Goal: Information Seeking & Learning: Learn about a topic

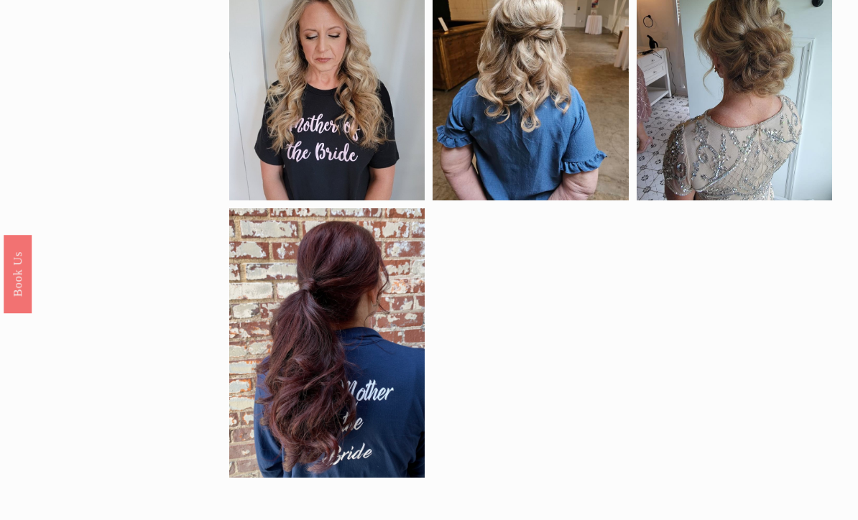
scroll to position [733, 0]
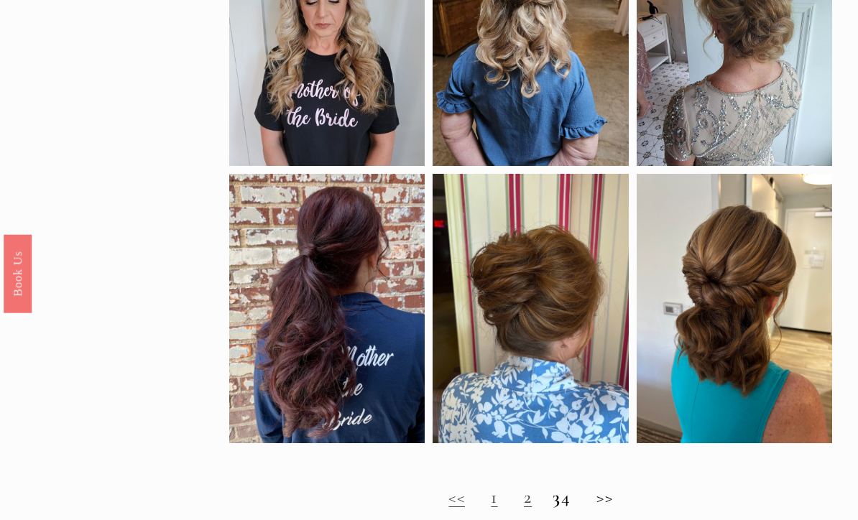
click at [610, 508] on h2 "<< 1 2 3 4 >>" at bounding box center [530, 499] width 603 height 22
click at [578, 509] on h2 "<< 1 2 3 4 >>" at bounding box center [530, 499] width 603 height 22
click at [491, 508] on link "1" at bounding box center [494, 497] width 6 height 22
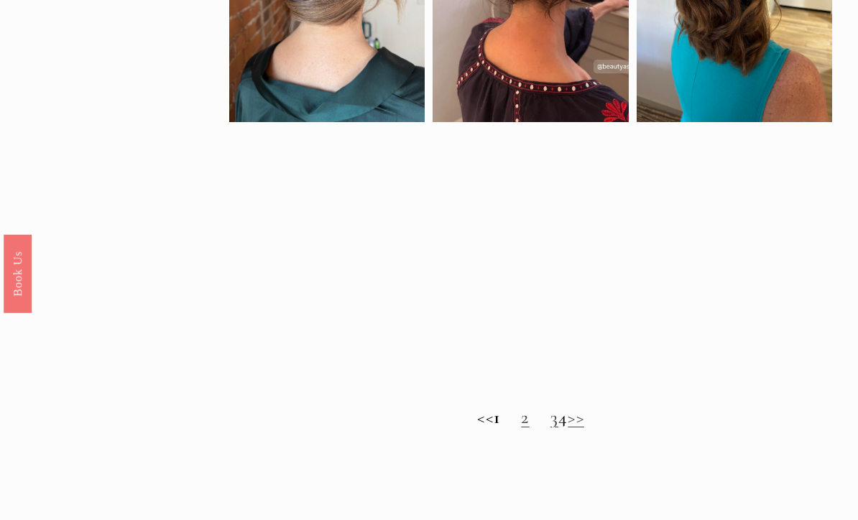
scroll to position [852, 0]
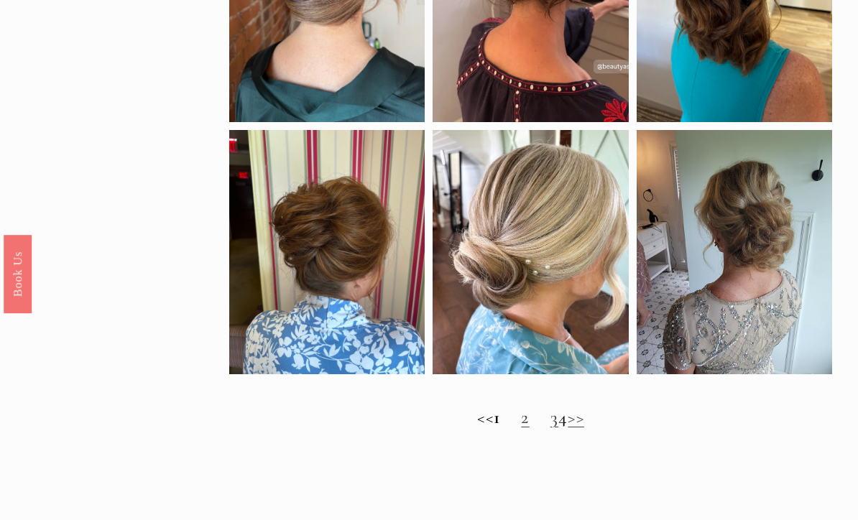
click at [521, 427] on link "2" at bounding box center [525, 417] width 8 height 22
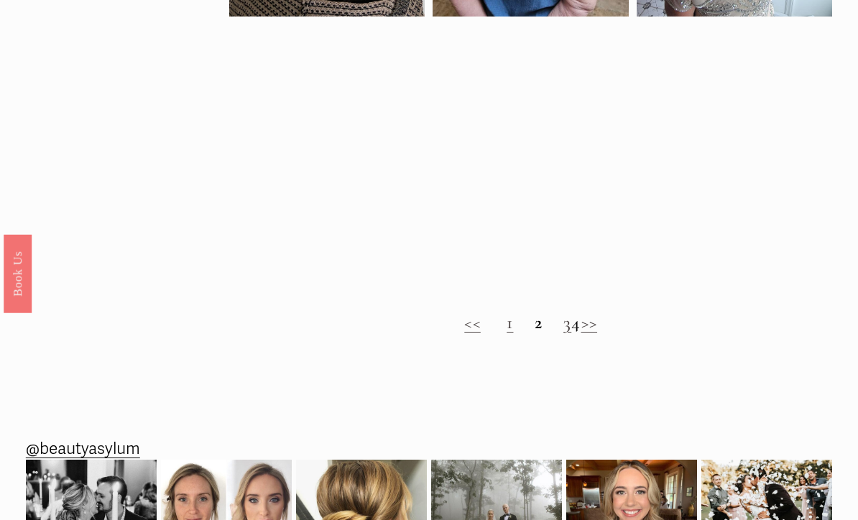
scroll to position [934, 0]
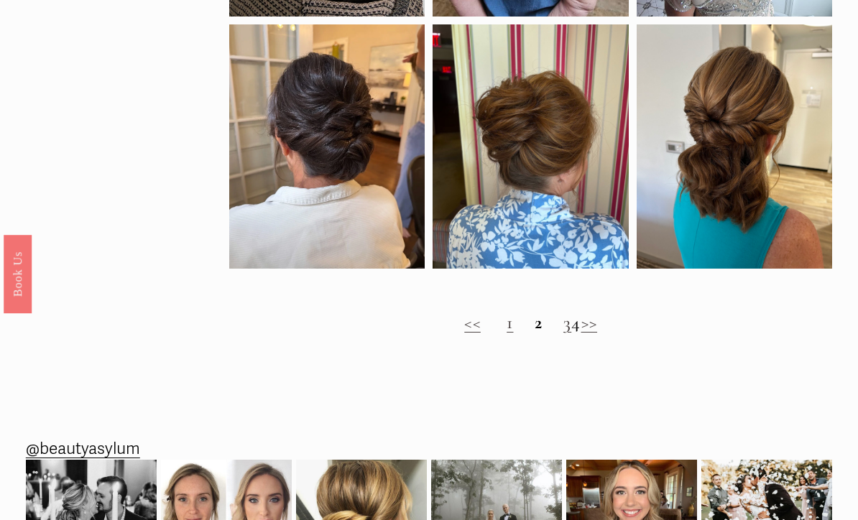
click at [563, 333] on link "3" at bounding box center [567, 323] width 8 height 22
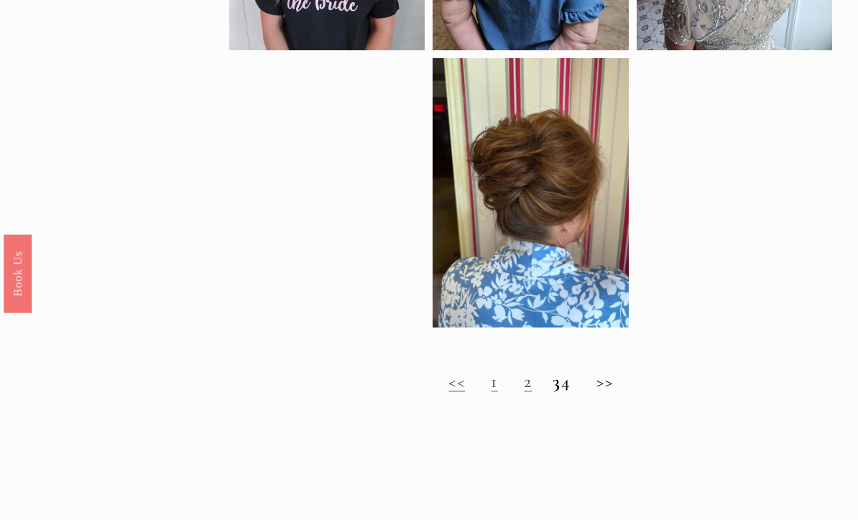
scroll to position [850, 0]
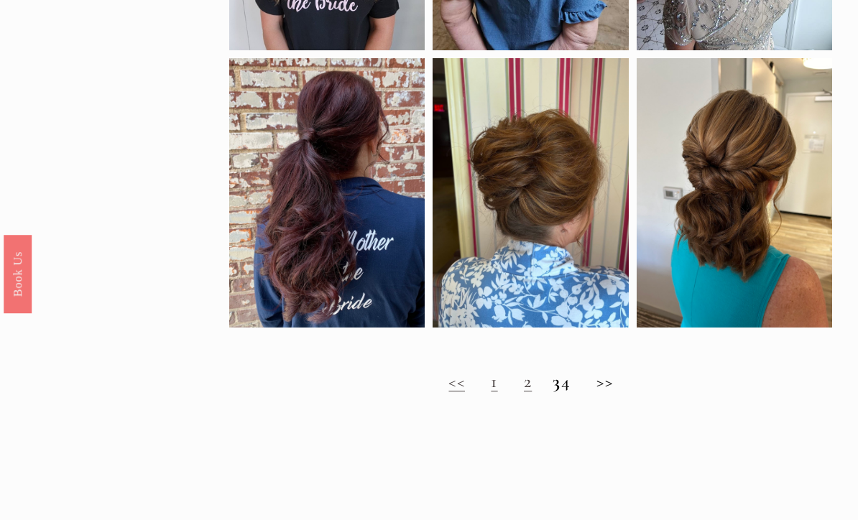
click at [572, 393] on h2 "<< 1 2 3 4 >>" at bounding box center [530, 382] width 603 height 22
click at [575, 393] on h2 "<< 1 2 3 4 >>" at bounding box center [530, 382] width 603 height 22
click at [628, 432] on span "Timeless Wedding Hairstyles for the Mother of the Bride" at bounding box center [423, 429] width 846 height 42
click at [582, 393] on h2 "<< 1 2 3 4 >>" at bounding box center [530, 382] width 603 height 22
click at [575, 393] on h2 "<< 1 2 3 4 >>" at bounding box center [530, 382] width 603 height 22
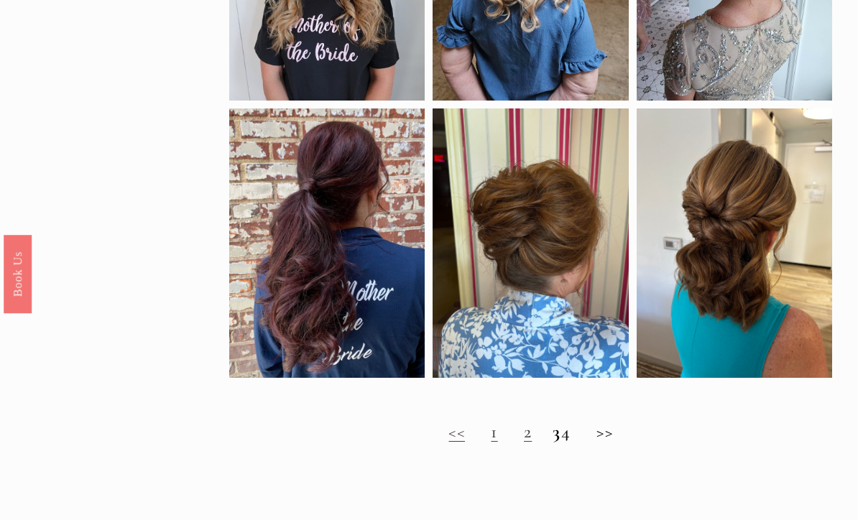
scroll to position [799, 0]
click at [585, 442] on h2 "<< 1 2 3 4 >>" at bounding box center [530, 433] width 603 height 22
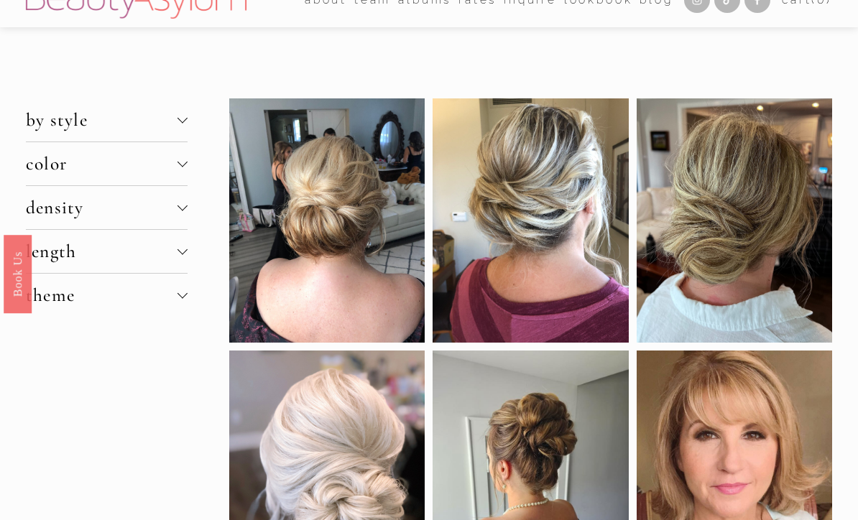
scroll to position [0, 0]
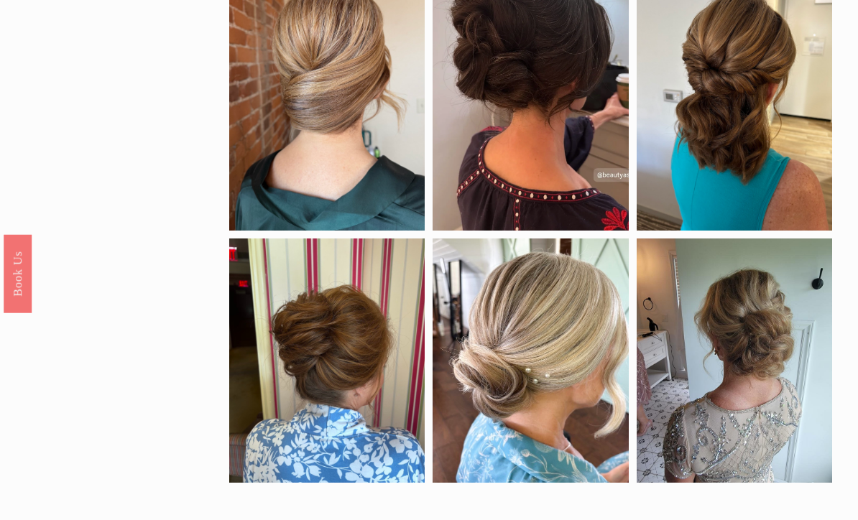
scroll to position [744, 0]
click at [741, 406] on div at bounding box center [733, 360] width 195 height 244
click at [764, 363] on div at bounding box center [733, 360] width 195 height 244
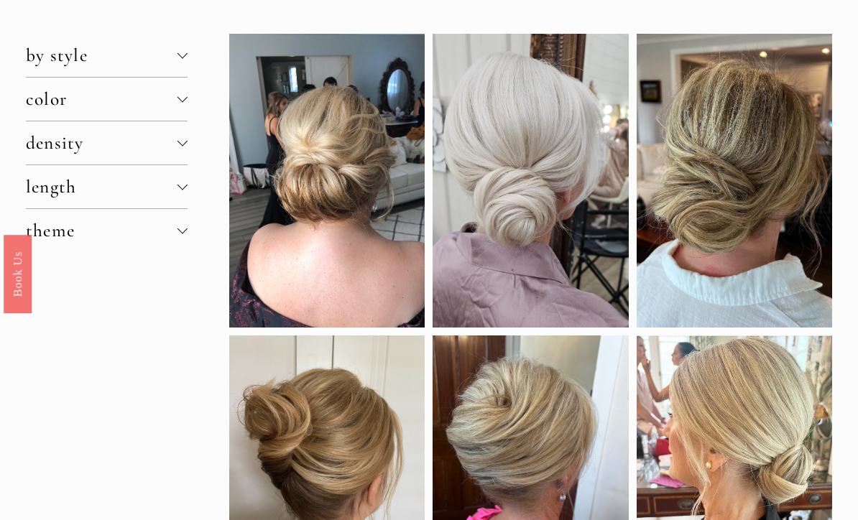
scroll to position [0, 0]
